Goal: Transaction & Acquisition: Purchase product/service

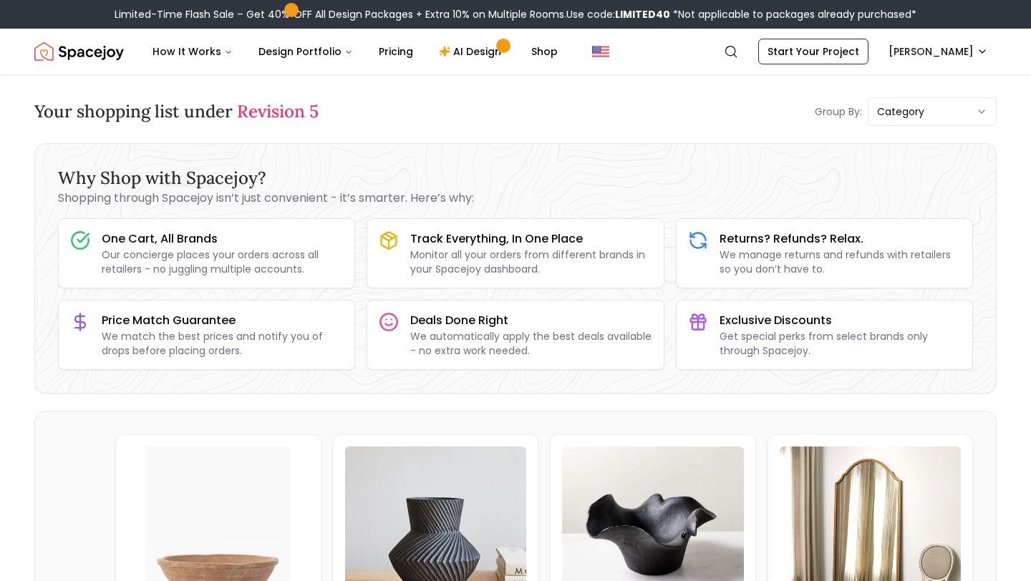
click at [41, 59] on img "Spacejoy" at bounding box center [79, 51] width 90 height 29
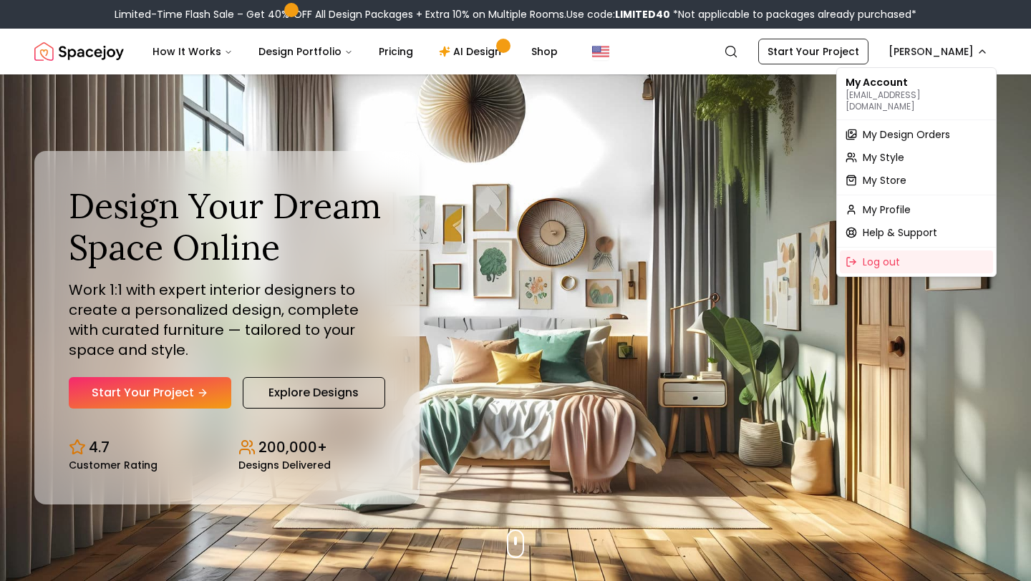
click at [914, 81] on div "My Account [EMAIL_ADDRESS][DOMAIN_NAME]" at bounding box center [916, 94] width 153 height 46
click at [879, 127] on span "My Design Orders" at bounding box center [906, 134] width 87 height 14
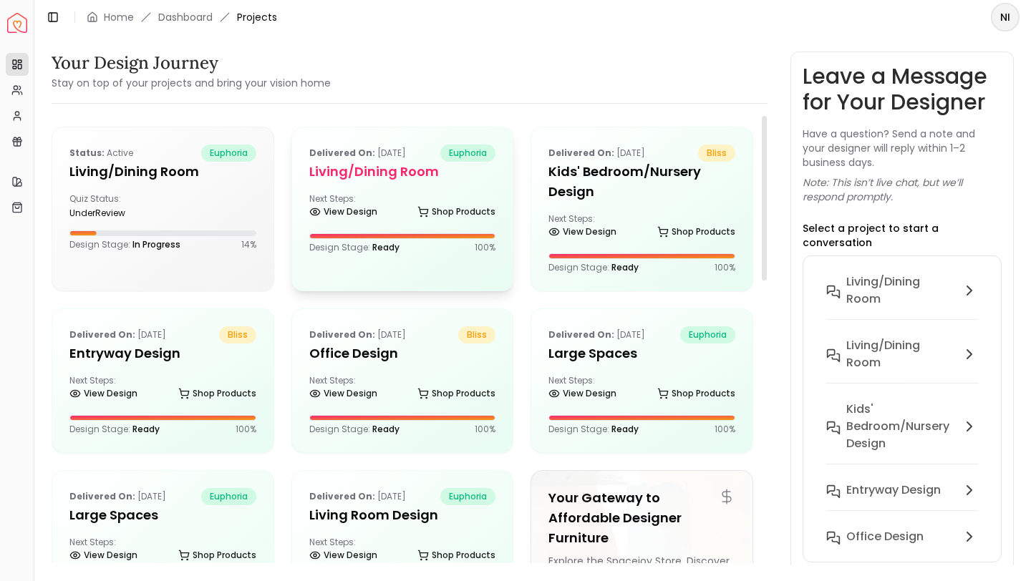
click at [478, 198] on div "Next Steps: View Design Shop Products" at bounding box center [402, 207] width 187 height 29
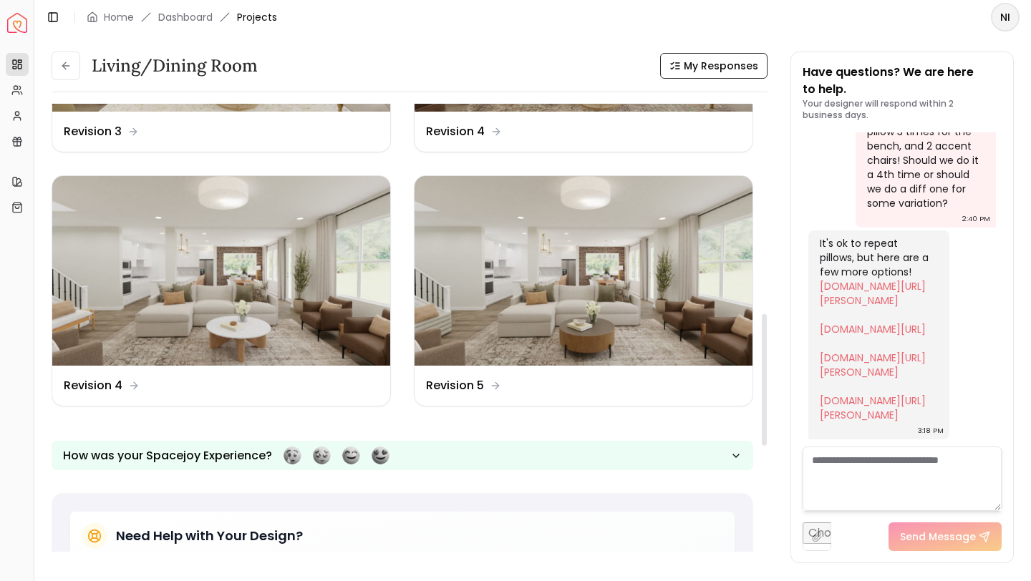
scroll to position [712, 0]
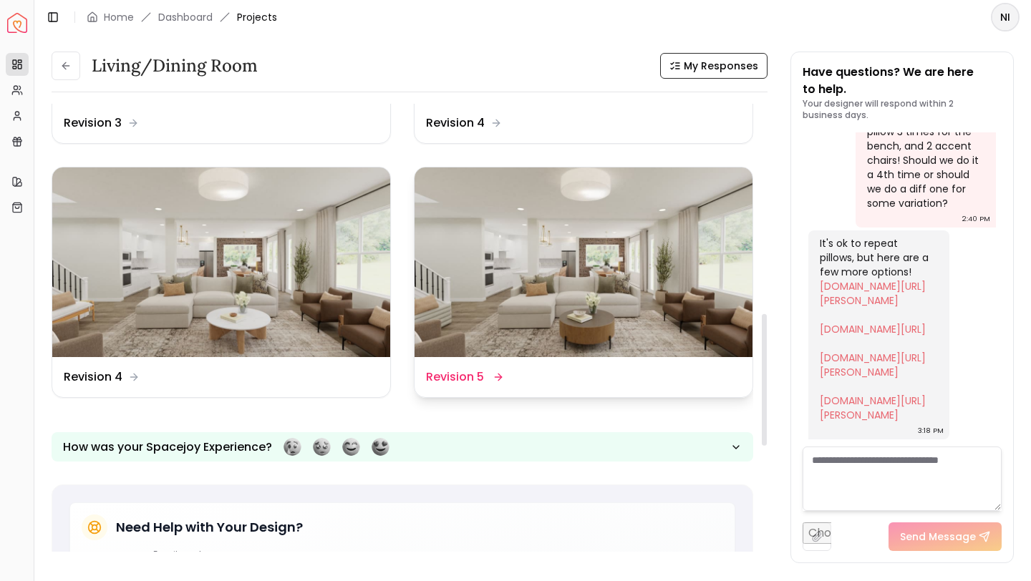
click at [509, 374] on div "Design Name Revision 5" at bounding box center [583, 377] width 315 height 17
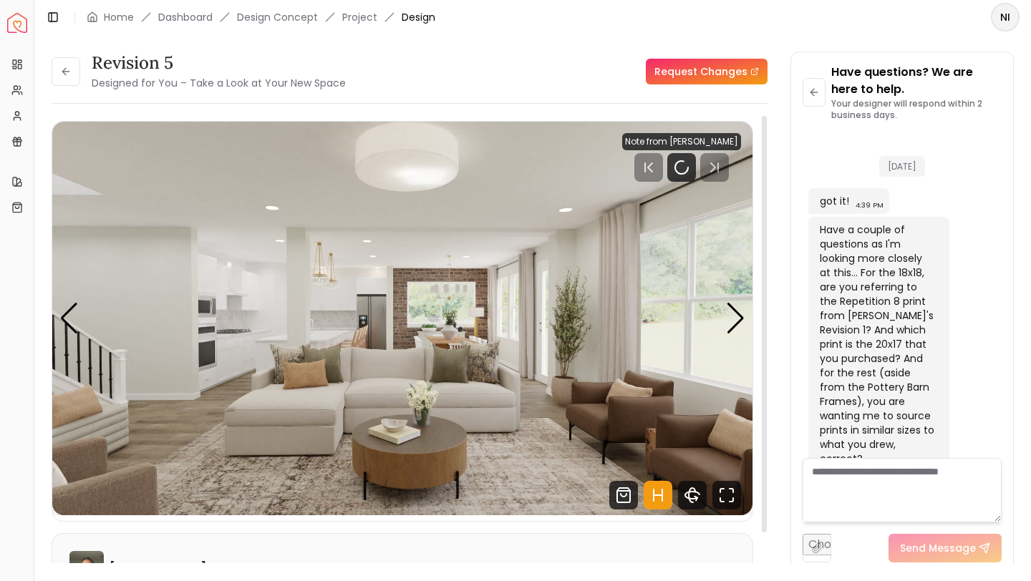
scroll to position [2852, 0]
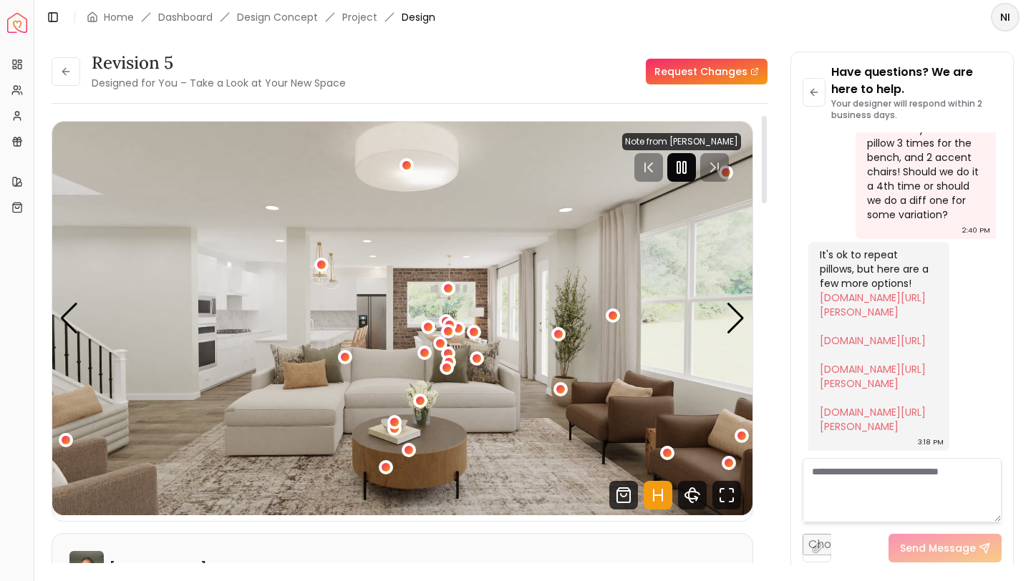
click at [680, 173] on rect "Pause" at bounding box center [678, 167] width 3 height 11
click at [730, 321] on div "Next slide" at bounding box center [735, 319] width 19 height 32
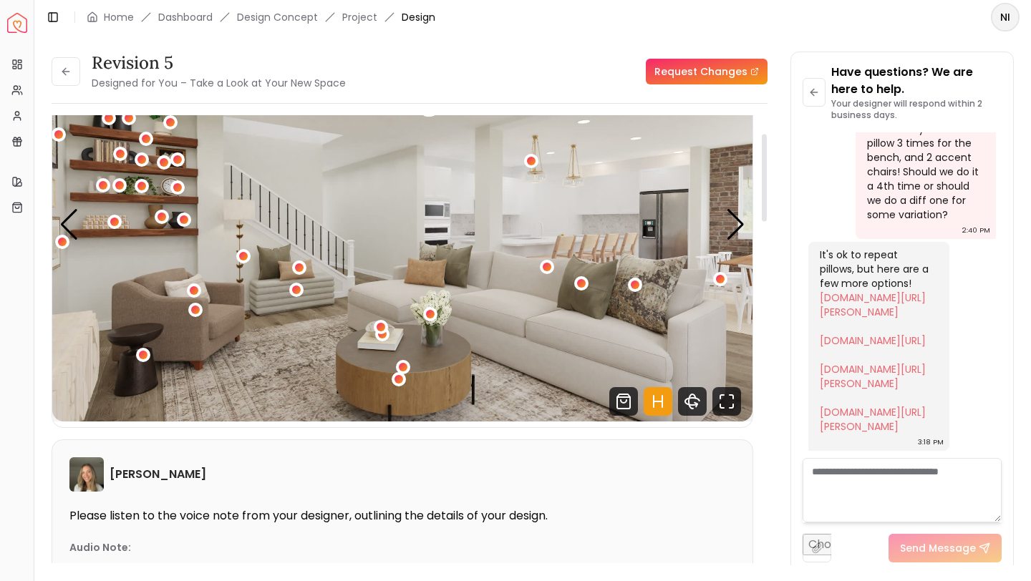
scroll to position [89, 0]
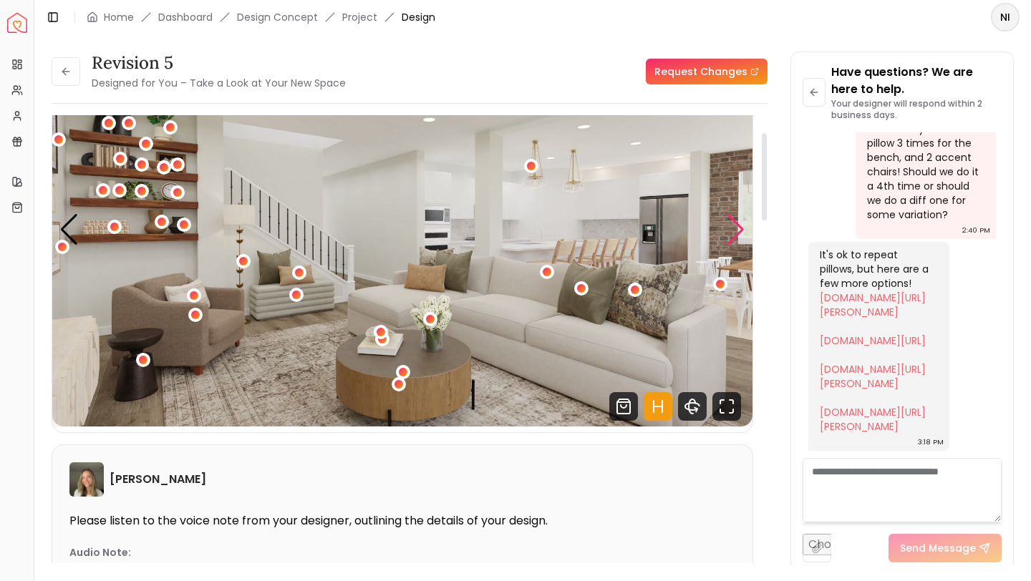
click at [735, 237] on div "Next slide" at bounding box center [735, 230] width 19 height 32
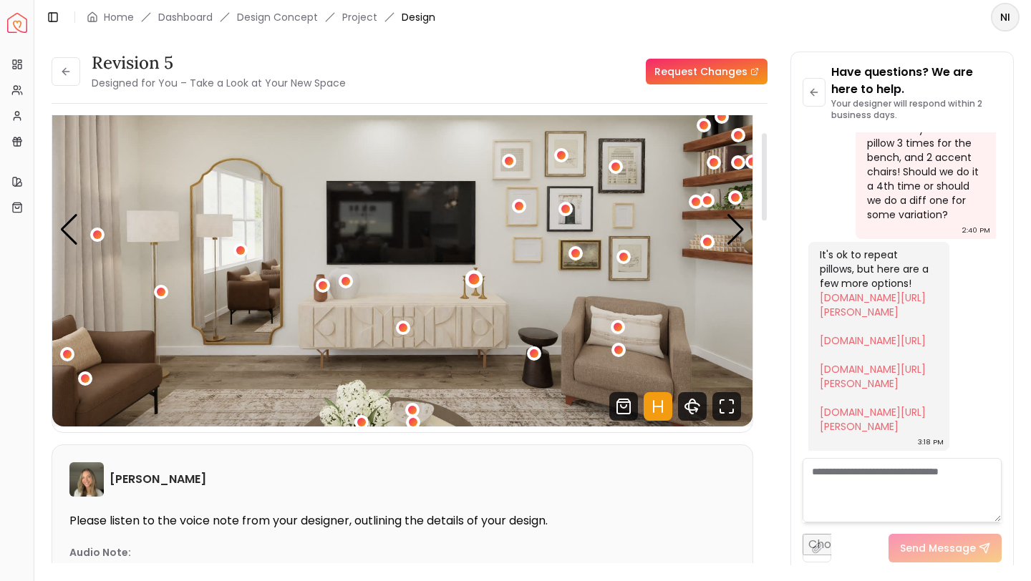
click at [472, 281] on div "3 / 7" at bounding box center [473, 279] width 11 height 11
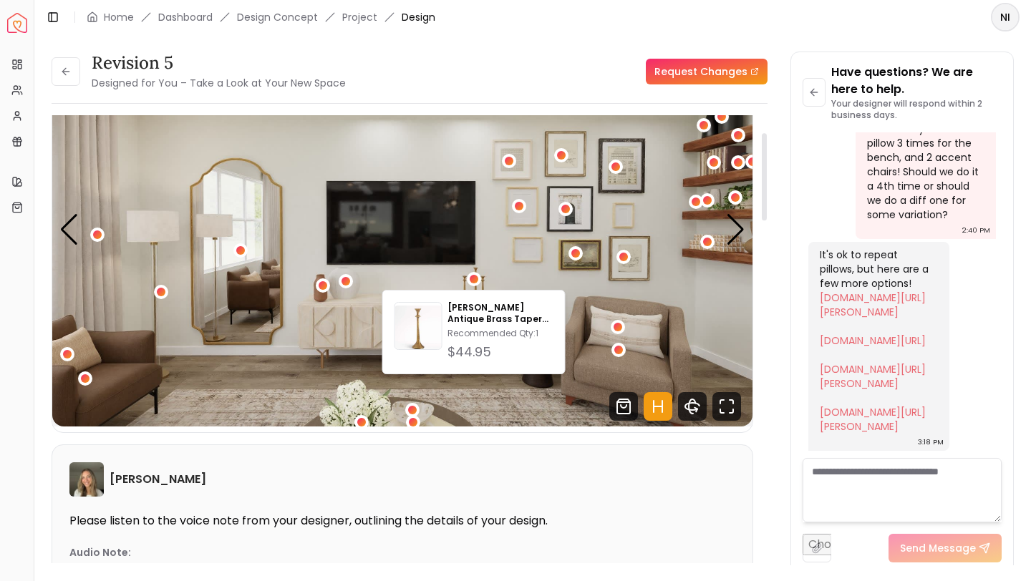
click at [531, 453] on div "[PERSON_NAME] Please listen to the voice note from your designer, outlining the…" at bounding box center [402, 571] width 700 height 253
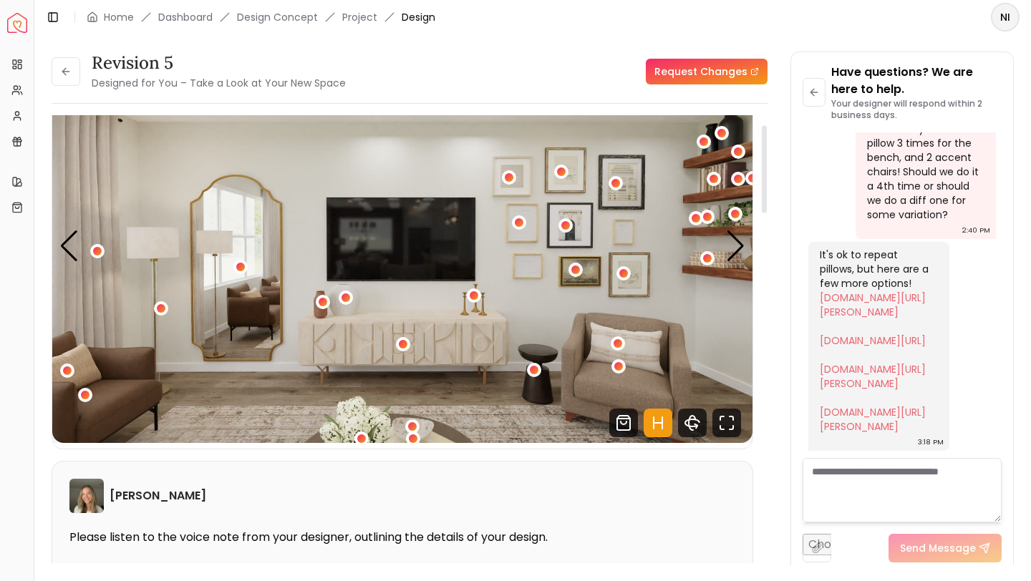
scroll to position [50, 0]
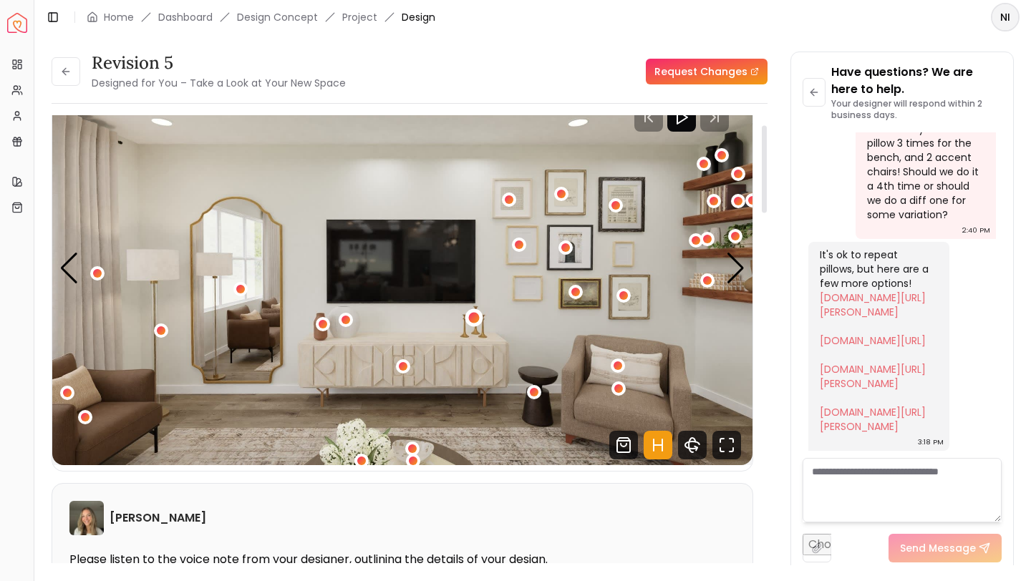
click at [477, 314] on div "3 / 7" at bounding box center [473, 318] width 11 height 11
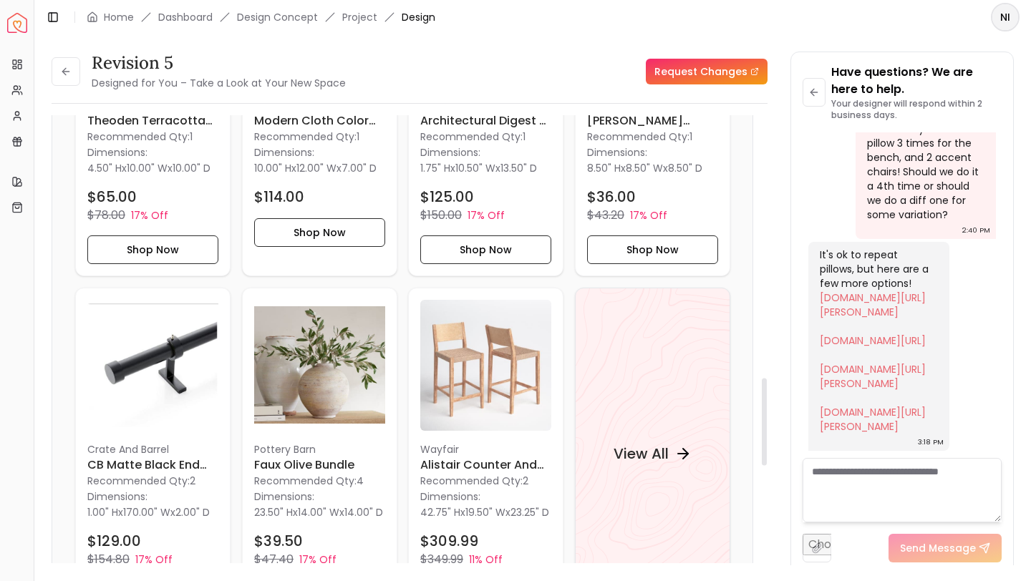
scroll to position [1377, 0]
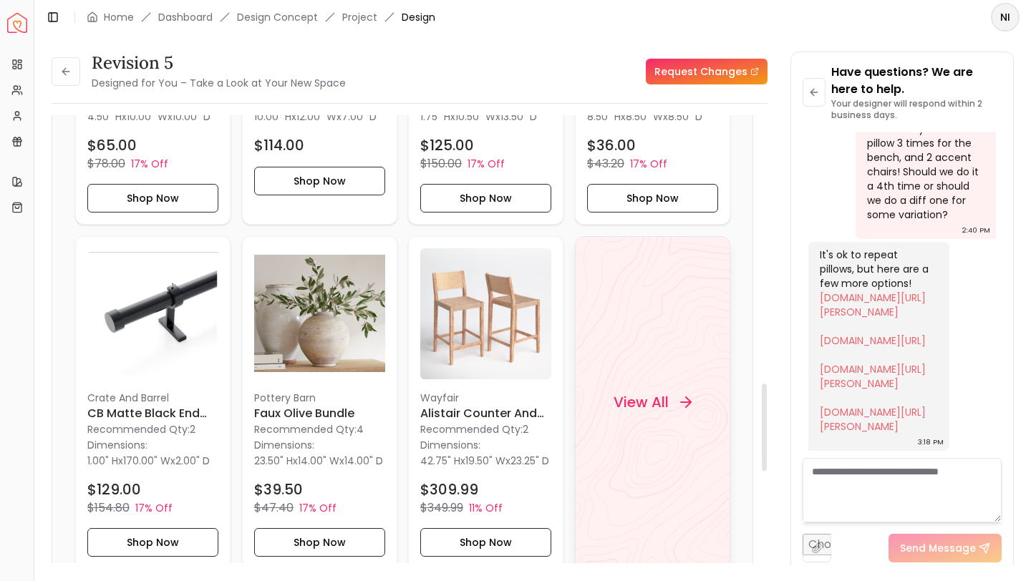
click at [644, 397] on div "View All" at bounding box center [652, 402] width 112 height 43
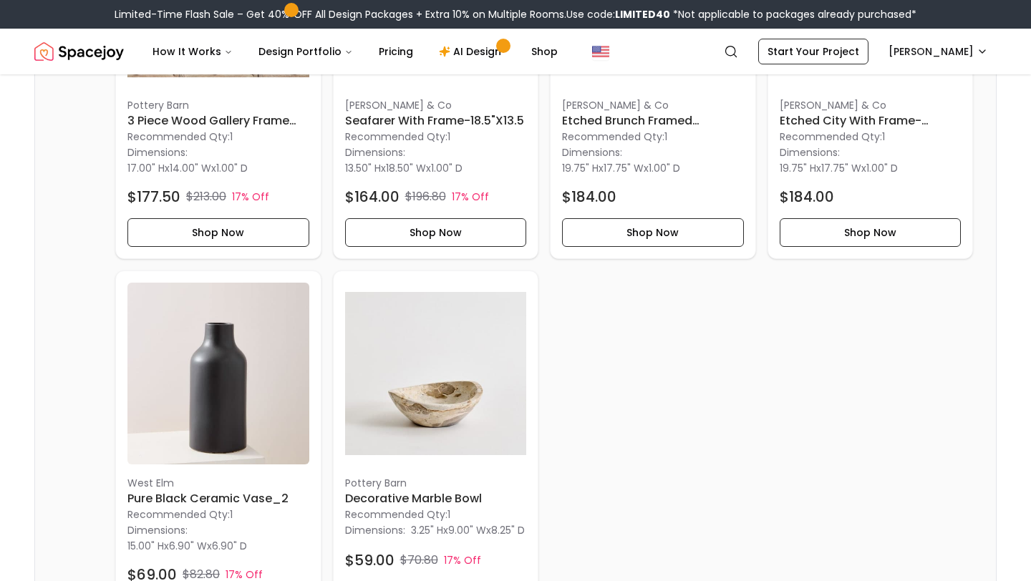
scroll to position [2659, 0]
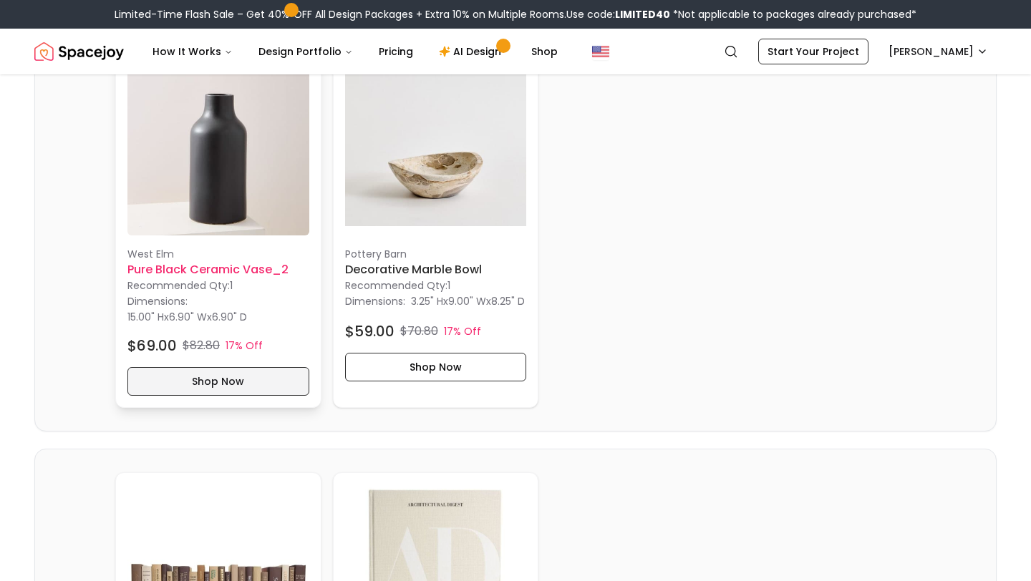
click at [249, 387] on button "Shop Now" at bounding box center [218, 381] width 182 height 29
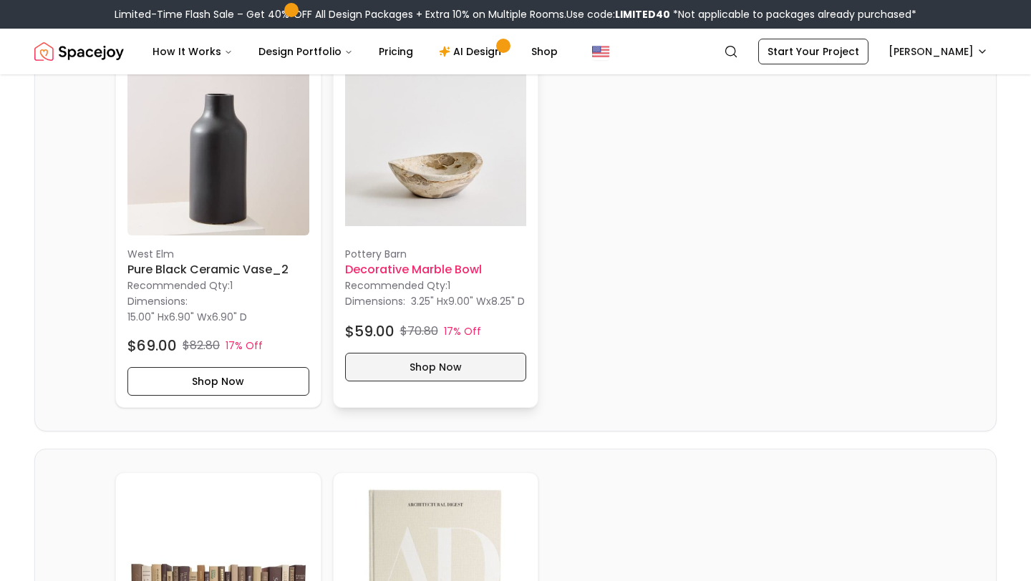
click at [419, 382] on button "Shop Now" at bounding box center [436, 367] width 182 height 29
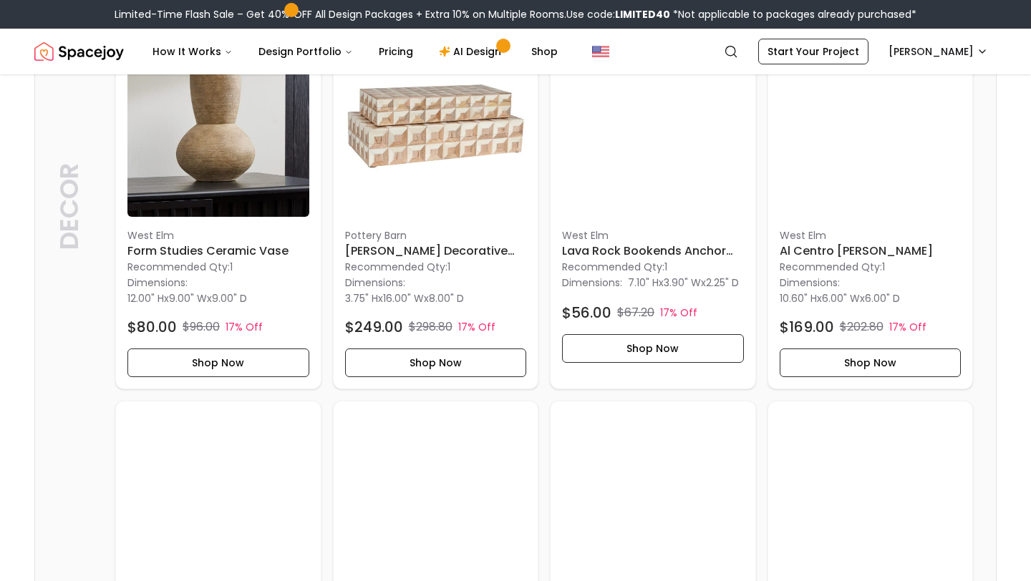
scroll to position [1494, 0]
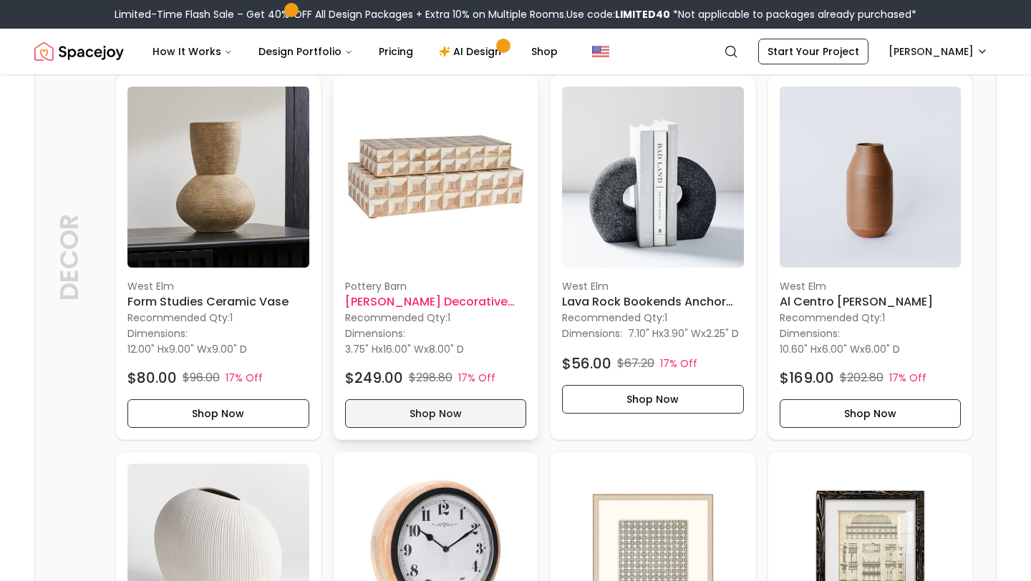
click at [415, 417] on button "Shop Now" at bounding box center [436, 414] width 182 height 29
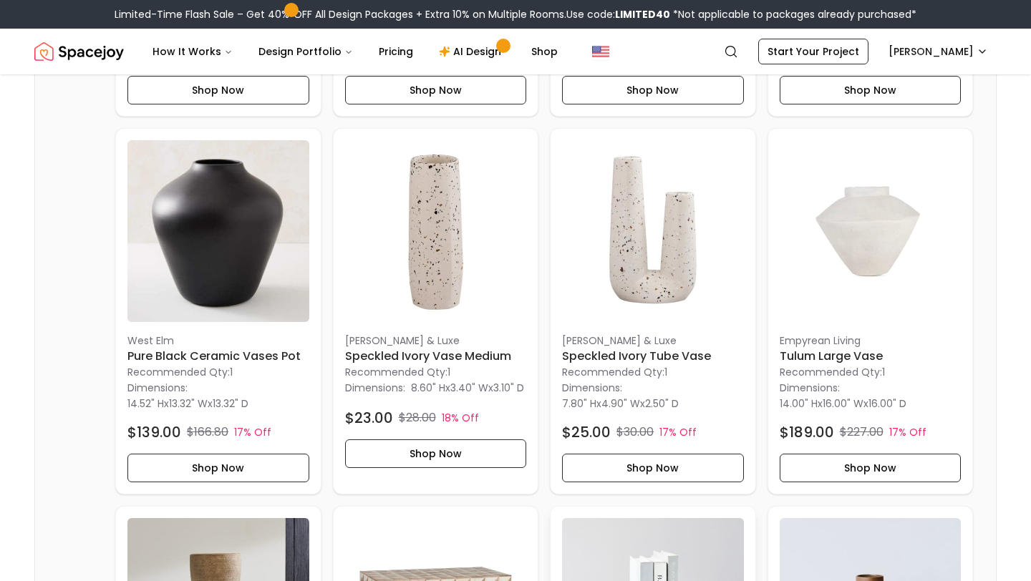
scroll to position [1028, 0]
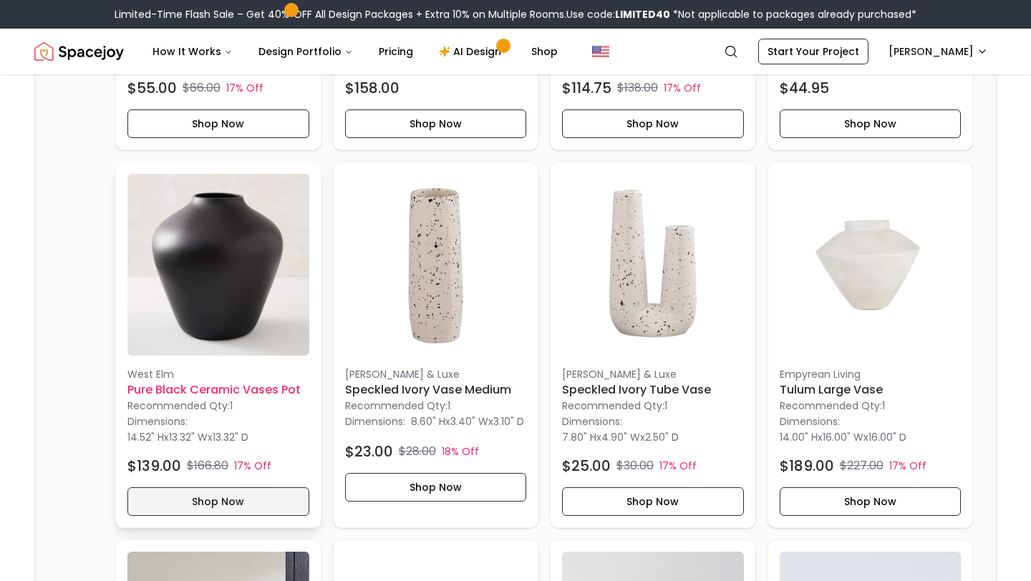
click at [189, 500] on button "Shop Now" at bounding box center [218, 502] width 182 height 29
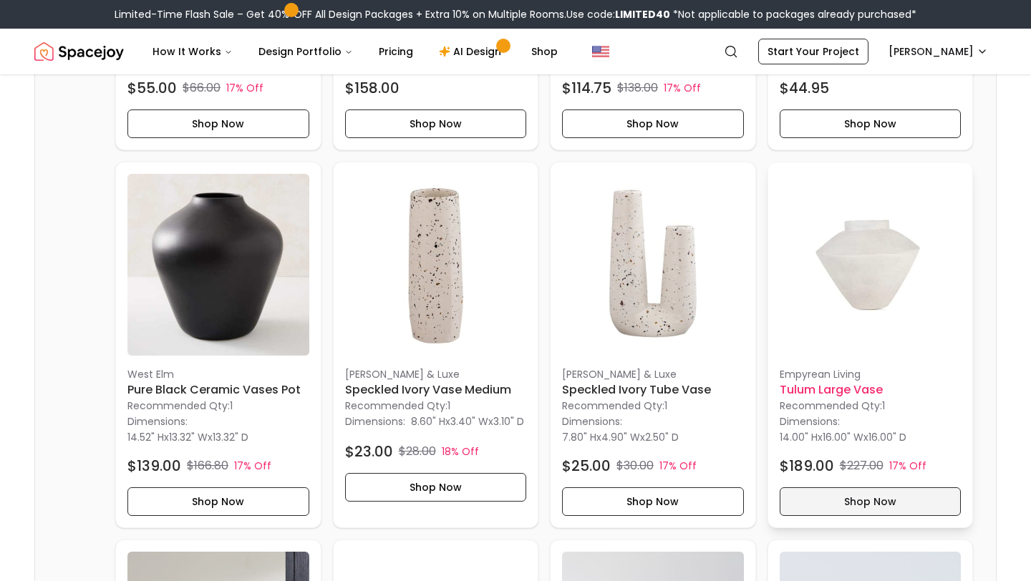
click at [825, 508] on button "Shop Now" at bounding box center [871, 502] width 182 height 29
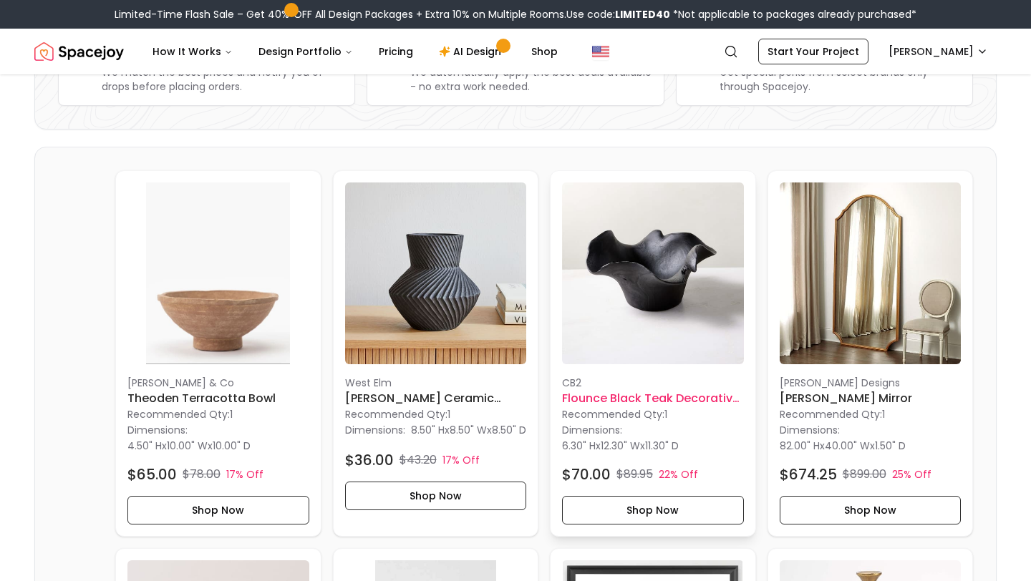
scroll to position [286, 0]
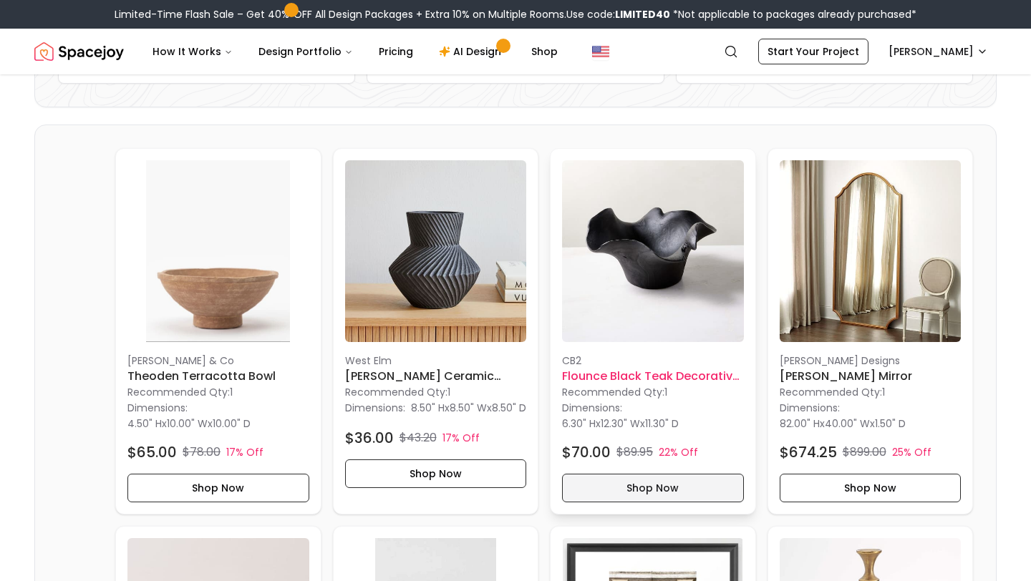
click at [623, 493] on button "Shop Now" at bounding box center [653, 488] width 182 height 29
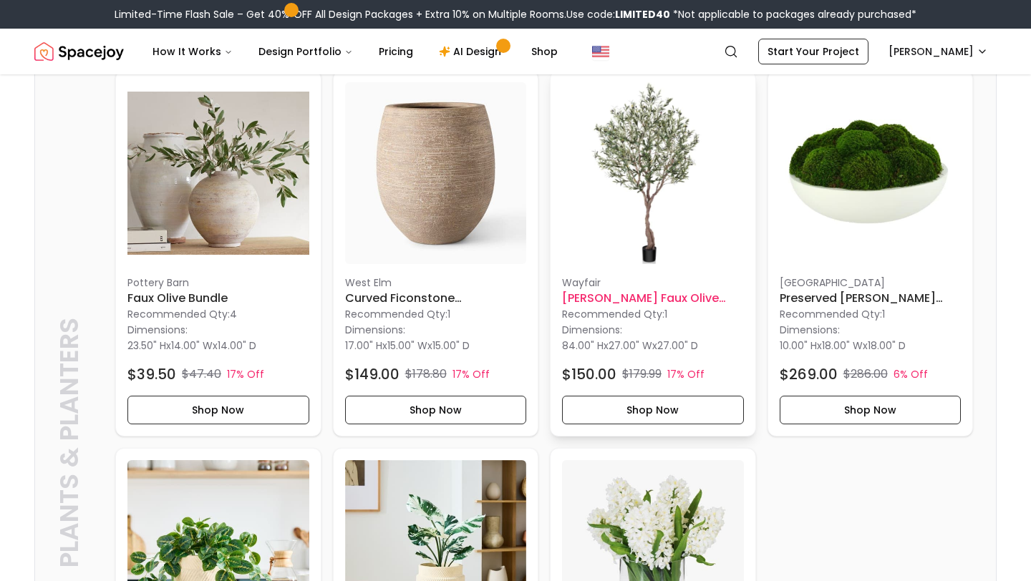
scroll to position [4260, 0]
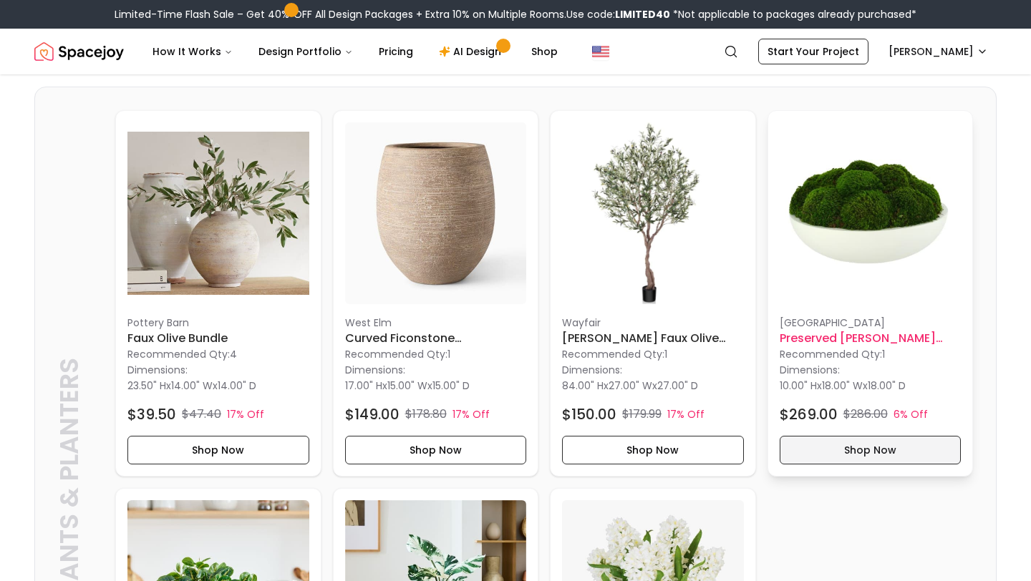
click at [841, 448] on button "Shop Now" at bounding box center [871, 450] width 182 height 29
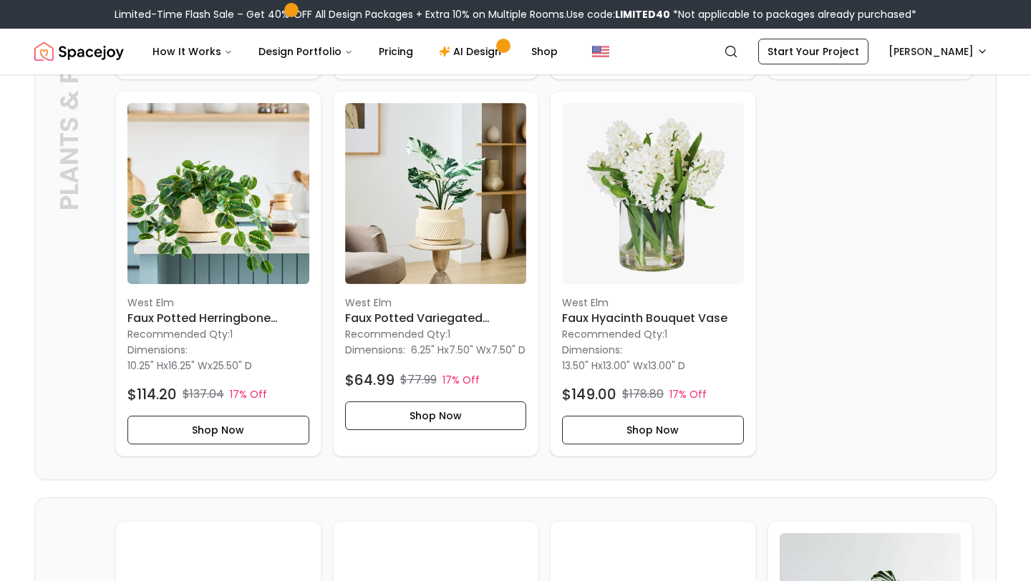
scroll to position [4666, 0]
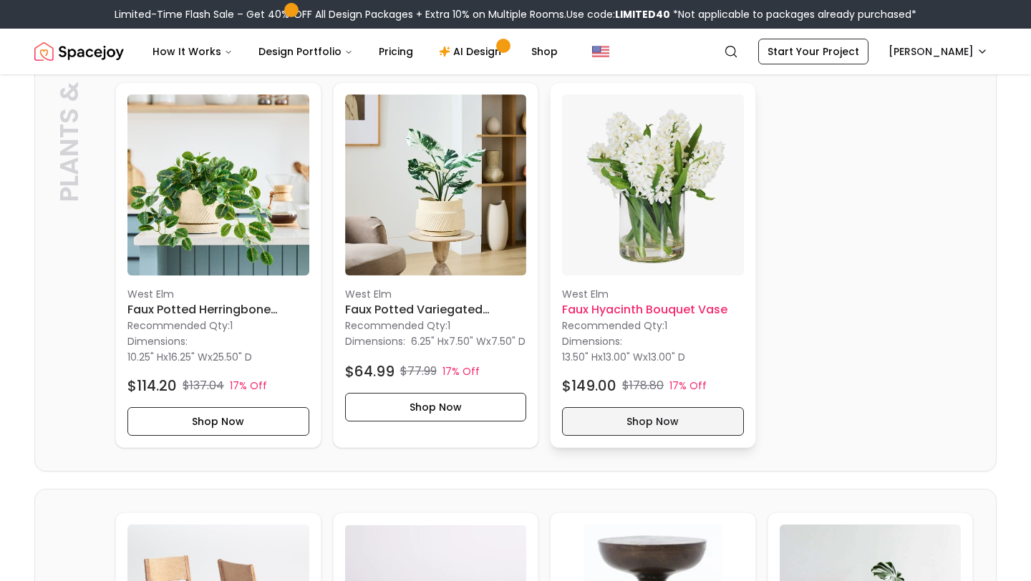
click at [684, 425] on button "Shop Now" at bounding box center [653, 421] width 182 height 29
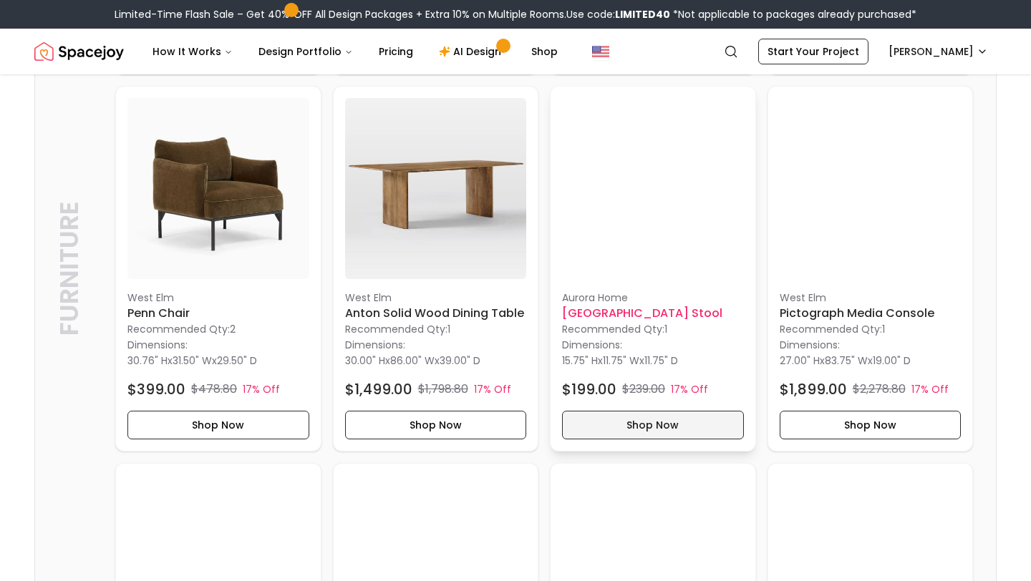
scroll to position [5500, 0]
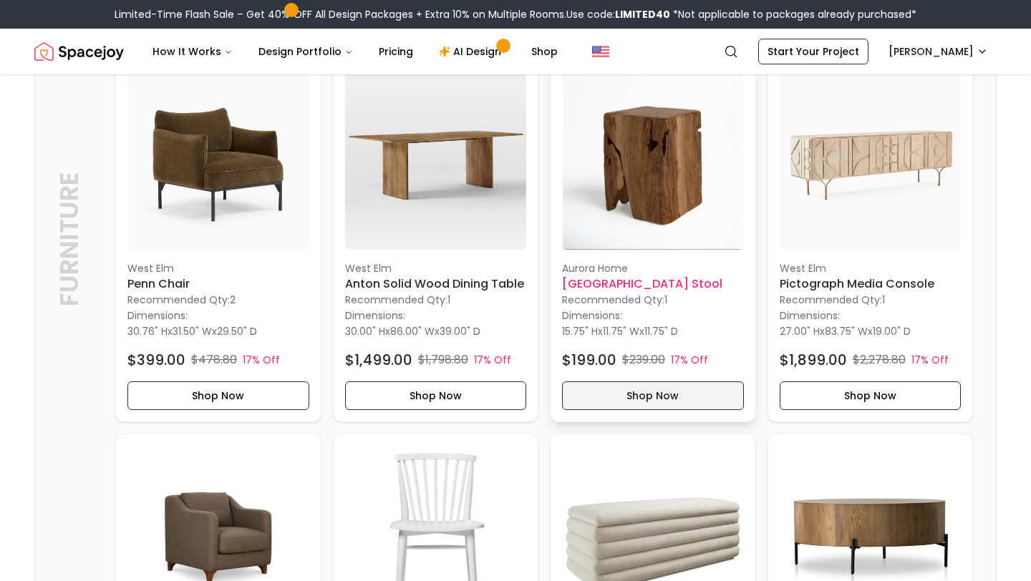
click at [649, 401] on button "Shop Now" at bounding box center [653, 396] width 182 height 29
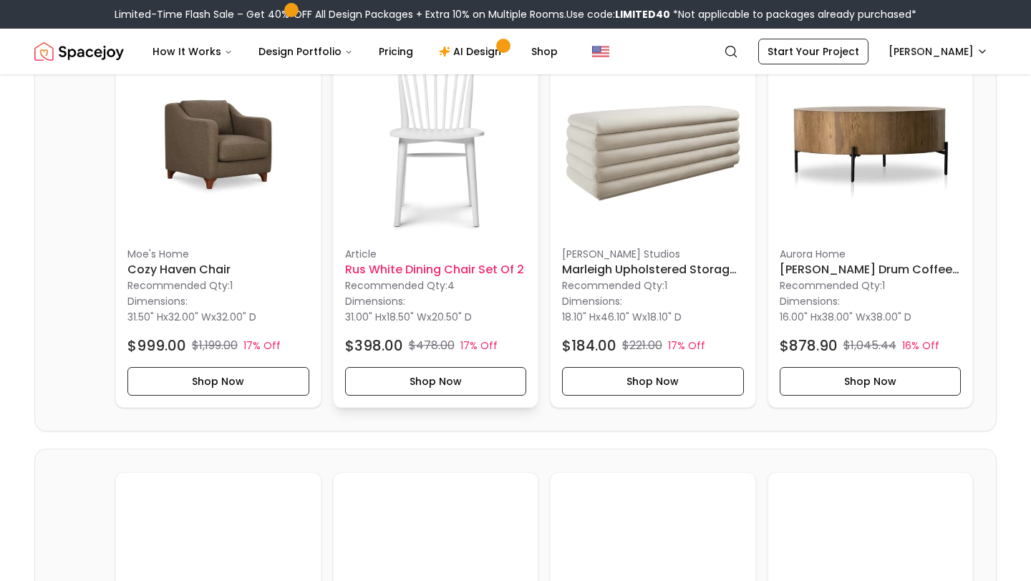
scroll to position [5892, 0]
